Goal: Task Accomplishment & Management: Manage account settings

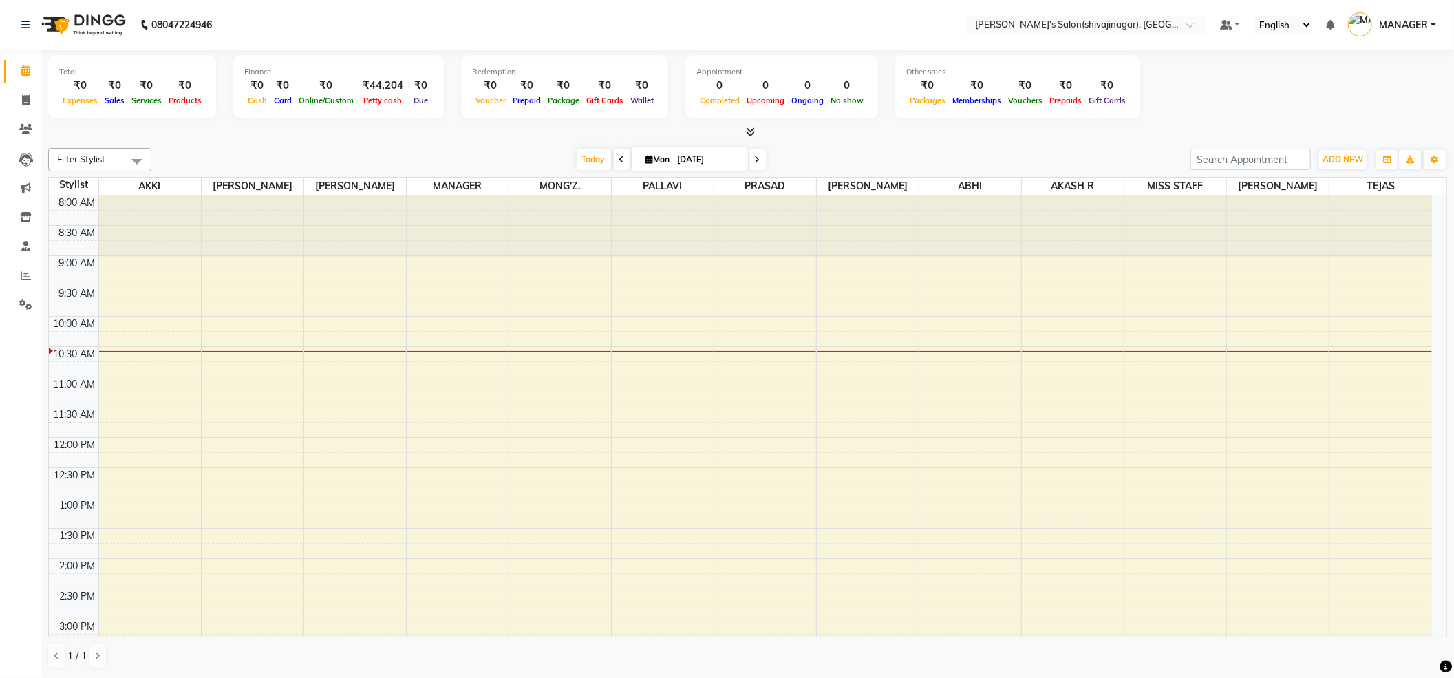
click at [619, 160] on icon at bounding box center [622, 159] width 6 height 8
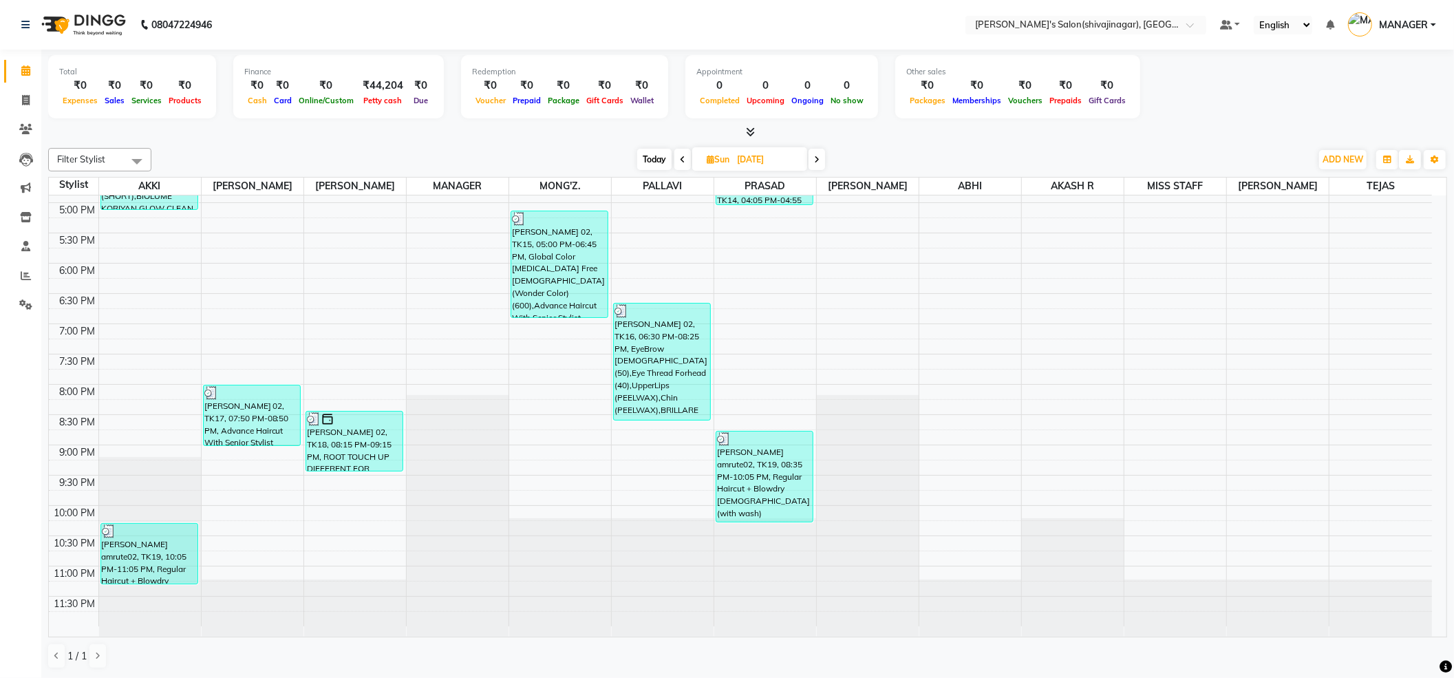
scroll to position [542, 0]
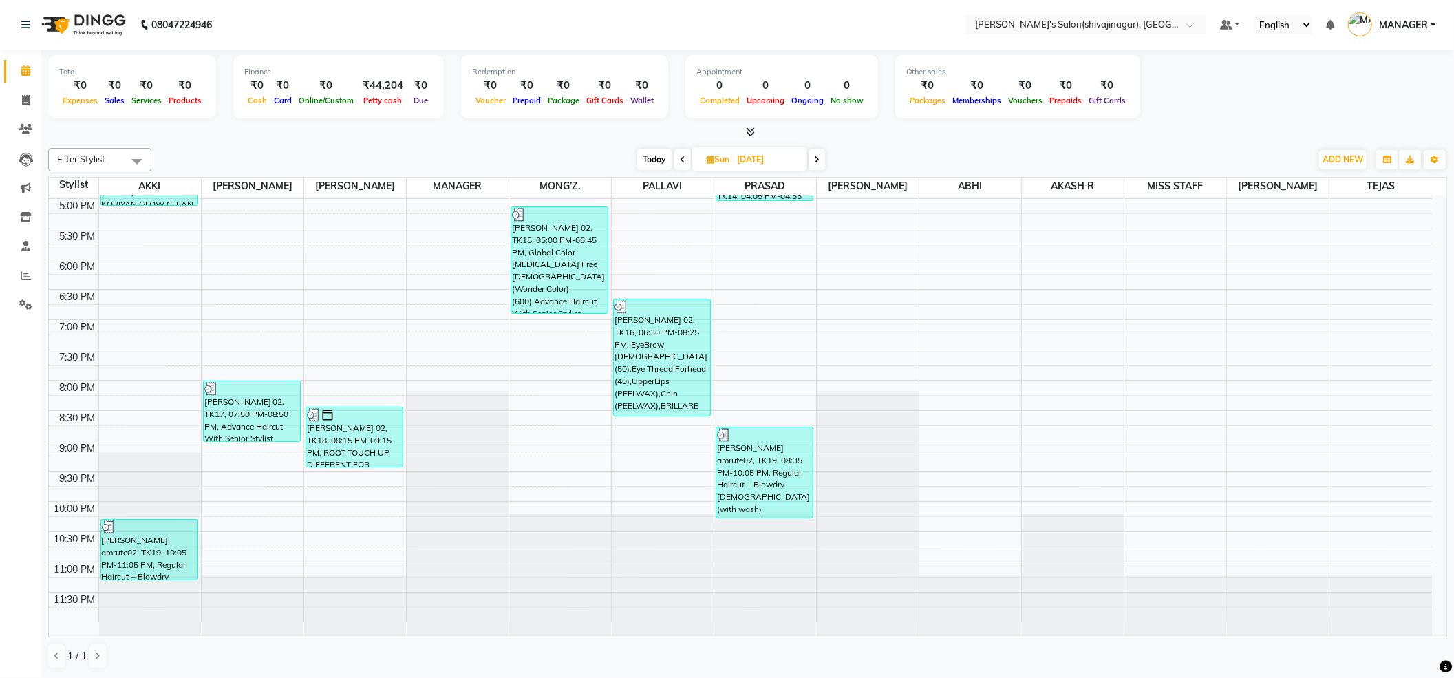
click at [818, 158] on icon at bounding box center [817, 159] width 6 height 8
type input "[DATE]"
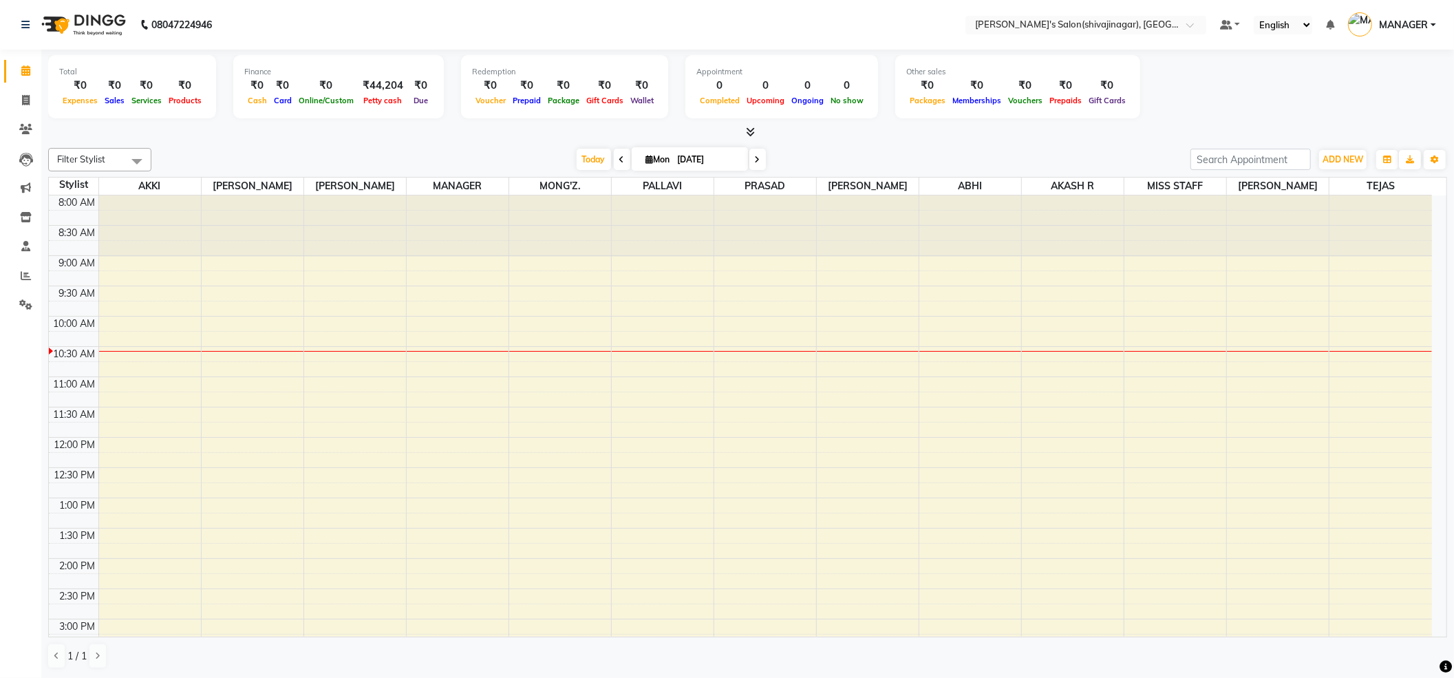
scroll to position [0, 0]
click at [20, 153] on icon at bounding box center [26, 160] width 14 height 14
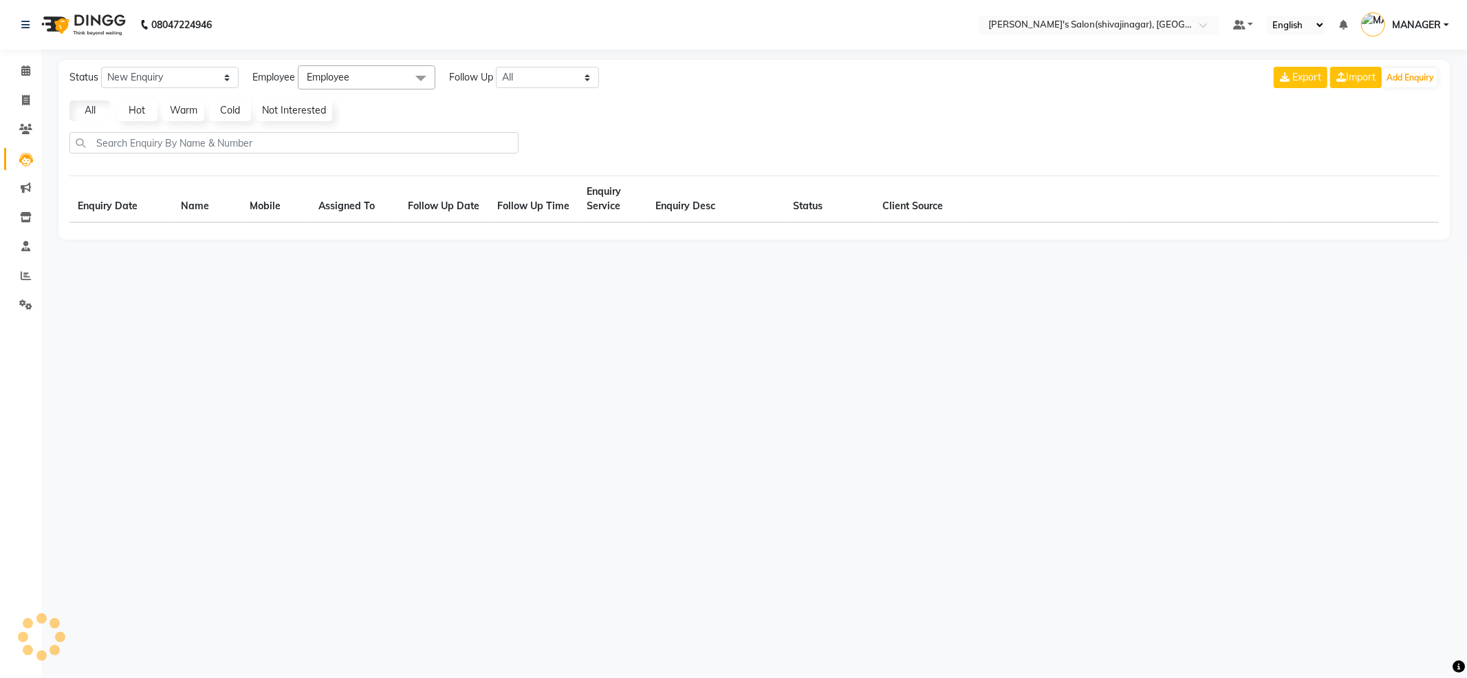
select select "10"
